Goal: Navigation & Orientation: Find specific page/section

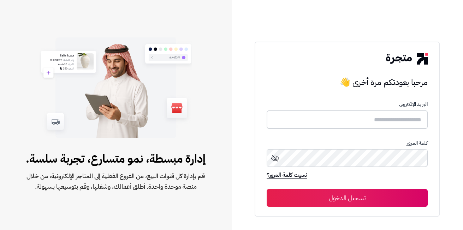
type input "**********"
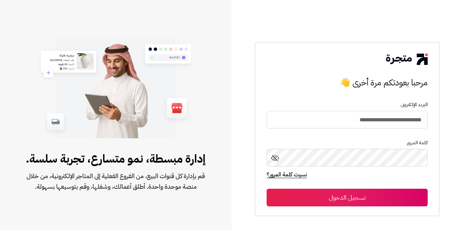
click at [275, 158] on icon at bounding box center [275, 158] width 8 height 8
click at [350, 194] on button "تسجيل الدخول" at bounding box center [347, 198] width 161 height 18
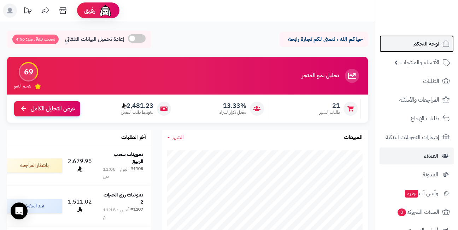
click at [408, 46] on link "لوحة التحكم" at bounding box center [416, 43] width 74 height 17
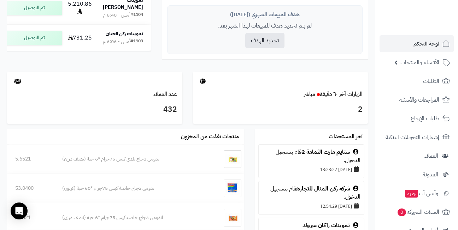
scroll to position [318, 0]
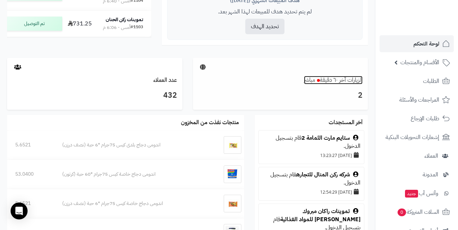
click at [313, 84] on small "مباشر" at bounding box center [309, 80] width 11 height 8
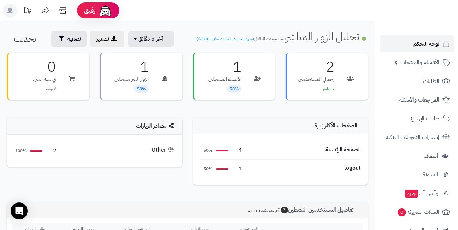
click at [404, 46] on link "لوحة التحكم" at bounding box center [416, 43] width 74 height 17
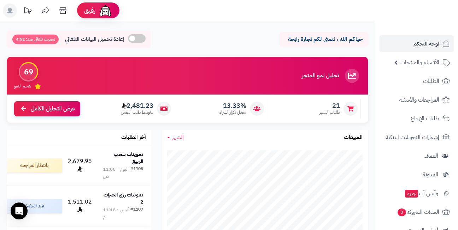
click at [225, 9] on header "رفيق ! الطلبات معالجة مكتمل إرجاع المنتجات العملاء المتواجدون الان 432 عملاء من…" at bounding box center [229, 10] width 458 height 21
